Goal: Task Accomplishment & Management: Check status

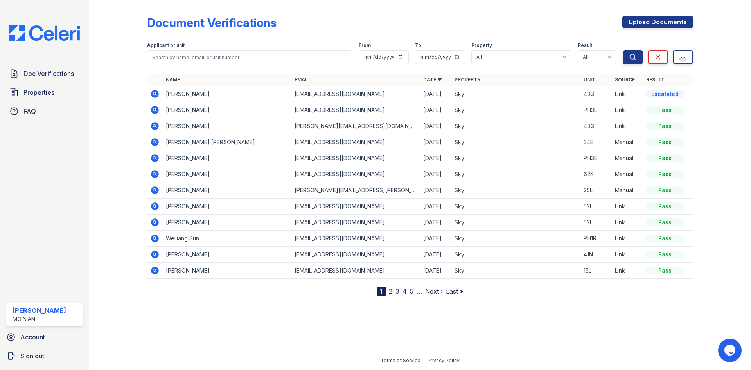
click at [158, 95] on icon at bounding box center [155, 94] width 8 height 8
click at [189, 58] on input "search" at bounding box center [249, 57] width 205 height 14
type input "perry"
click at [623, 50] on button "Search" at bounding box center [633, 57] width 20 height 14
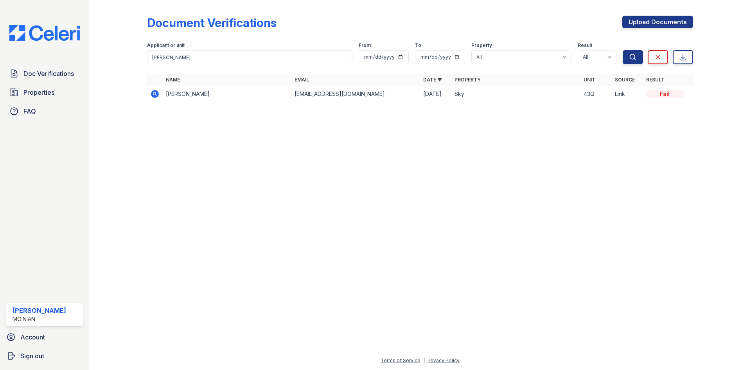
click at [156, 97] on icon at bounding box center [155, 94] width 8 height 8
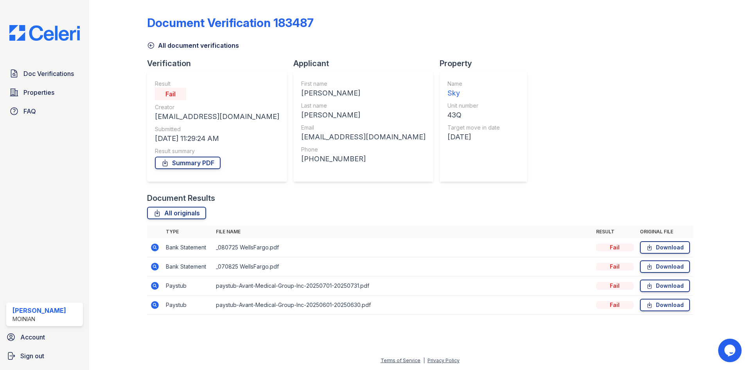
click at [156, 286] on icon at bounding box center [154, 285] width 9 height 9
click at [191, 212] on link "All originals" at bounding box center [176, 213] width 59 height 13
click at [154, 246] on icon at bounding box center [154, 247] width 2 height 2
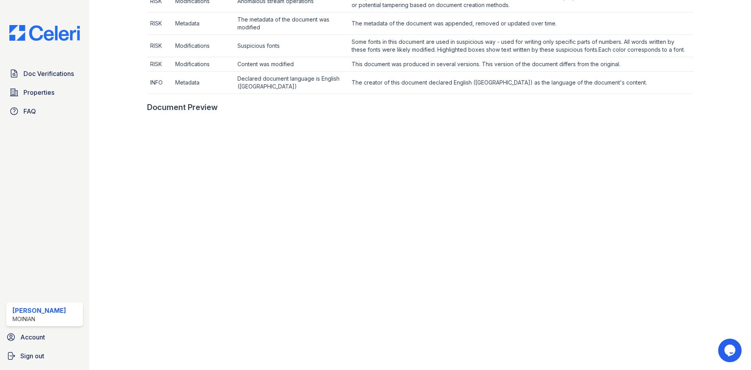
scroll to position [469, 0]
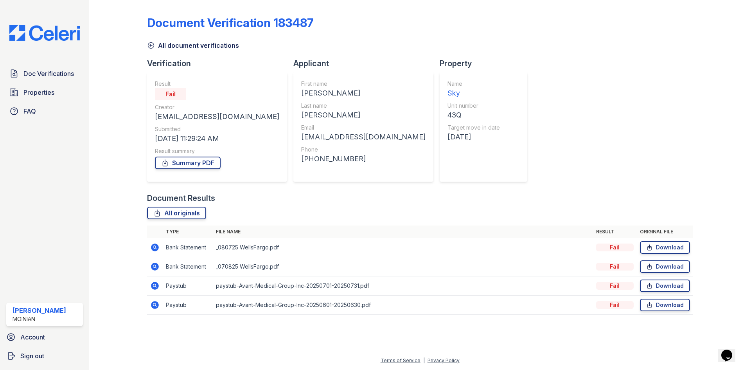
click at [155, 284] on icon at bounding box center [154, 285] width 9 height 9
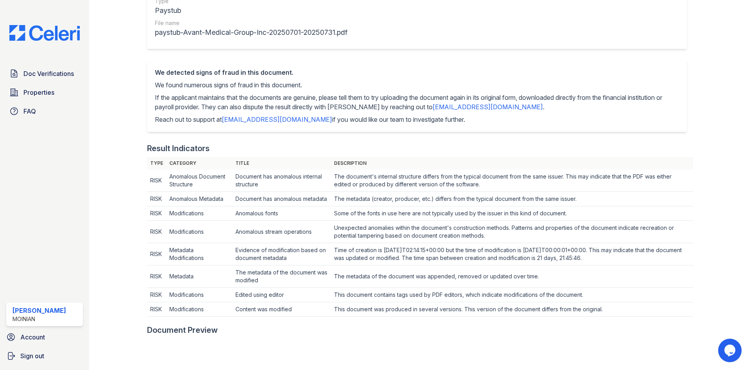
scroll to position [106, 0]
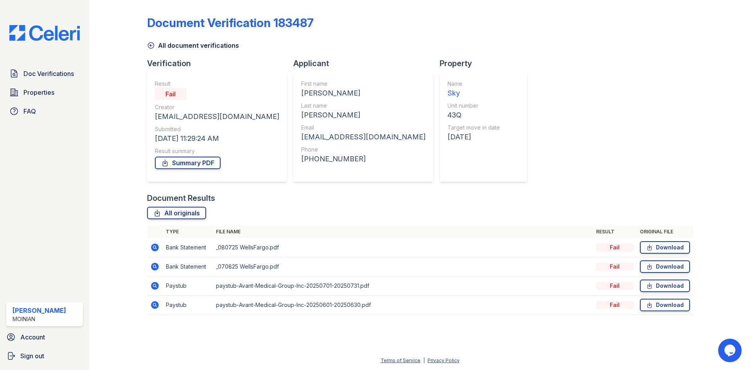
click at [152, 247] on icon at bounding box center [155, 247] width 8 height 8
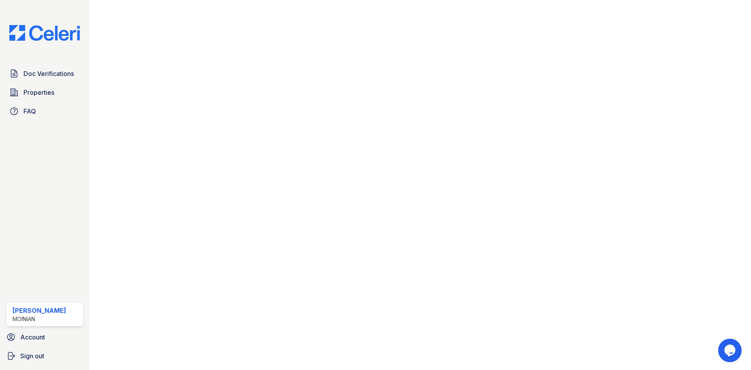
scroll to position [505, 0]
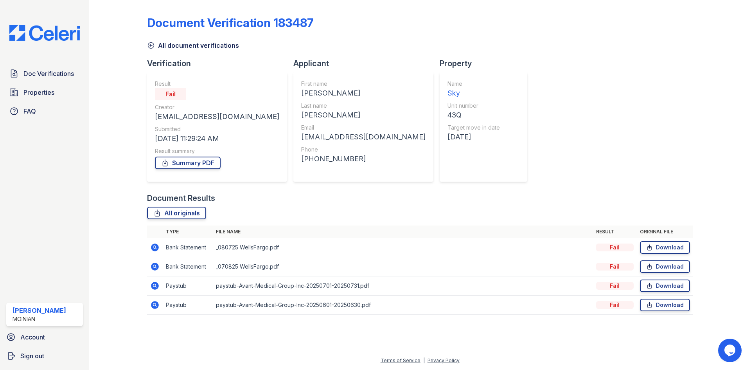
click at [153, 285] on icon at bounding box center [155, 286] width 8 height 8
click at [32, 74] on span "Doc Verifications" at bounding box center [48, 73] width 50 height 9
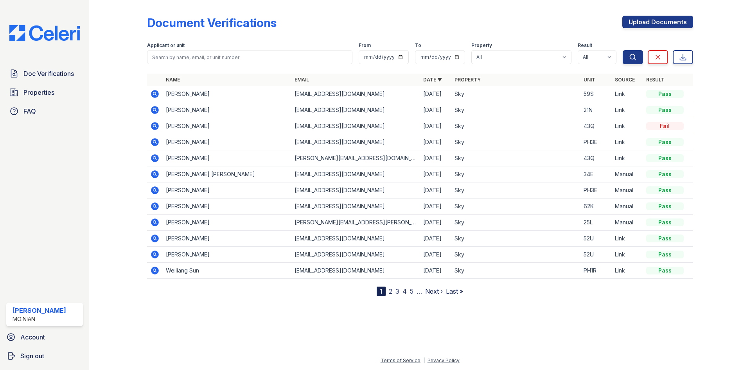
click at [157, 108] on icon at bounding box center [155, 110] width 8 height 8
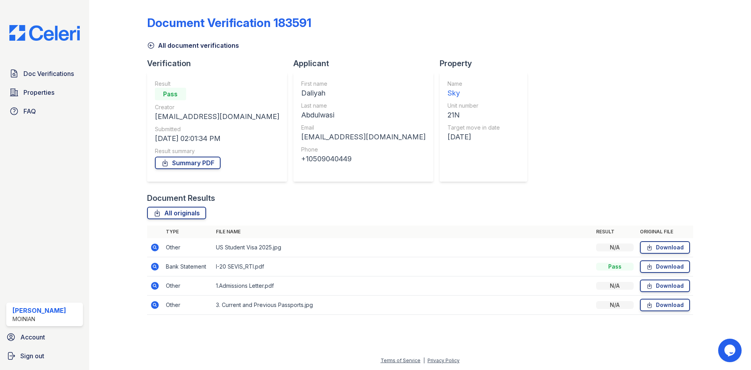
click at [154, 266] on icon at bounding box center [154, 266] width 2 height 2
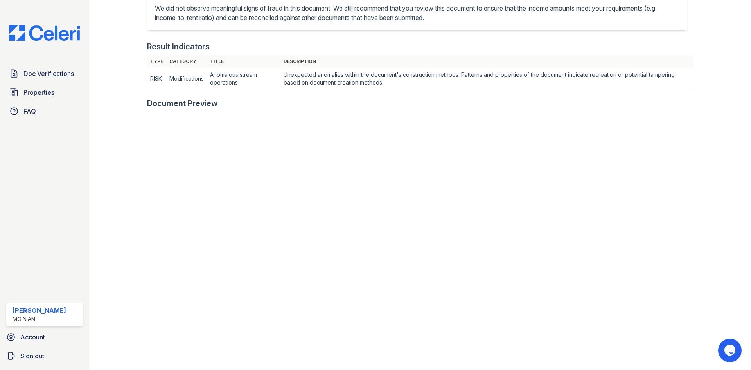
scroll to position [235, 0]
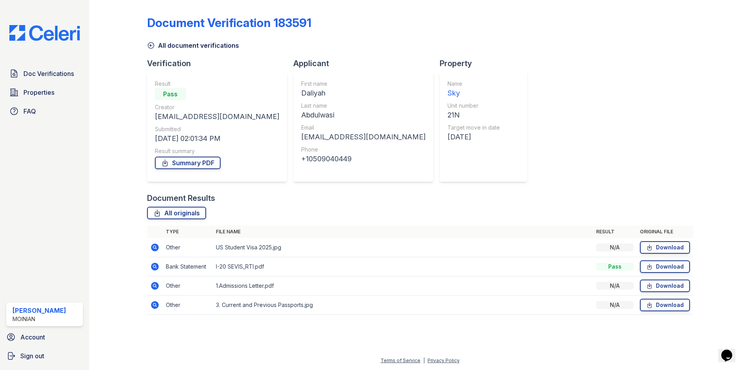
click at [156, 246] on icon at bounding box center [154, 247] width 9 height 9
click at [156, 307] on icon at bounding box center [155, 305] width 8 height 8
click at [70, 77] on span "Doc Verifications" at bounding box center [48, 73] width 50 height 9
